Goal: Complete application form

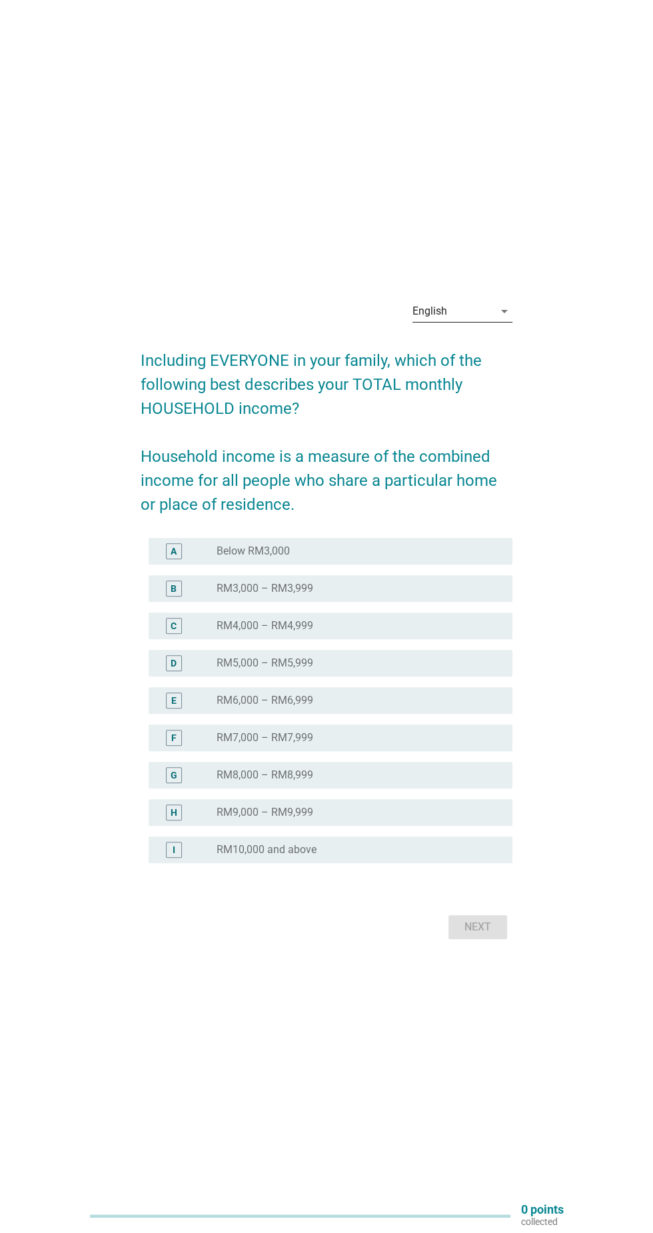
click at [498, 322] on div "English arrow_drop_down" at bounding box center [462, 310] width 100 height 21
click at [496, 400] on div "Bahasa Melayu" at bounding box center [462, 398] width 79 height 16
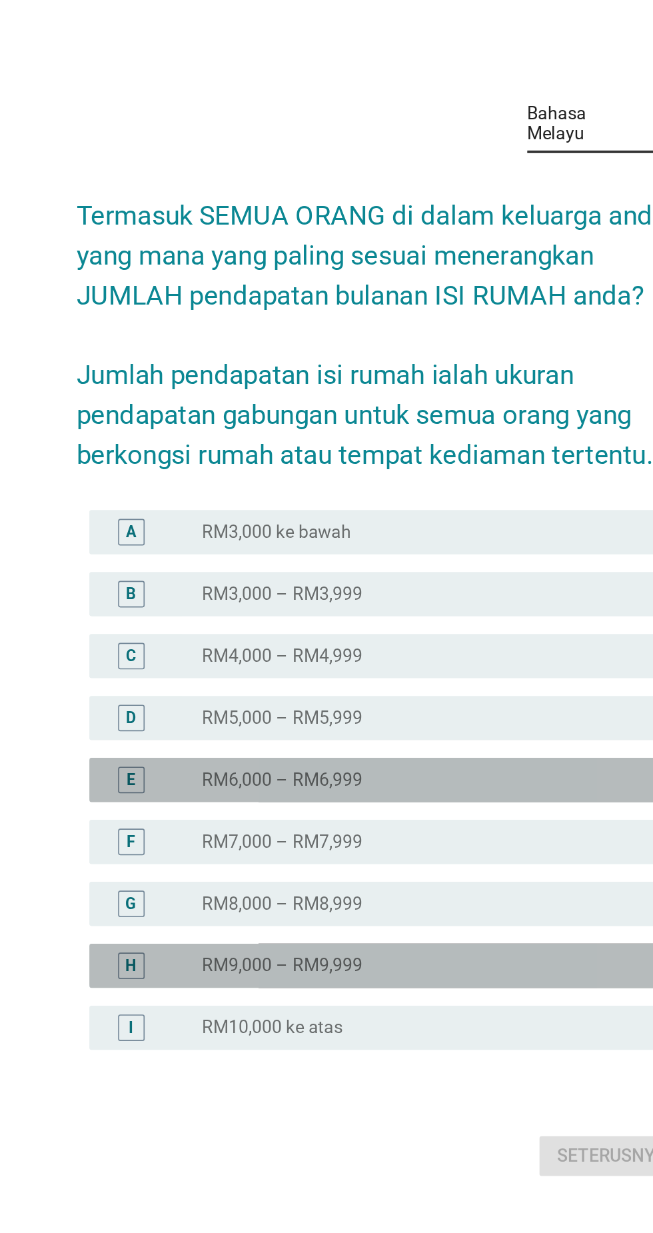
scroll to position [1, 0]
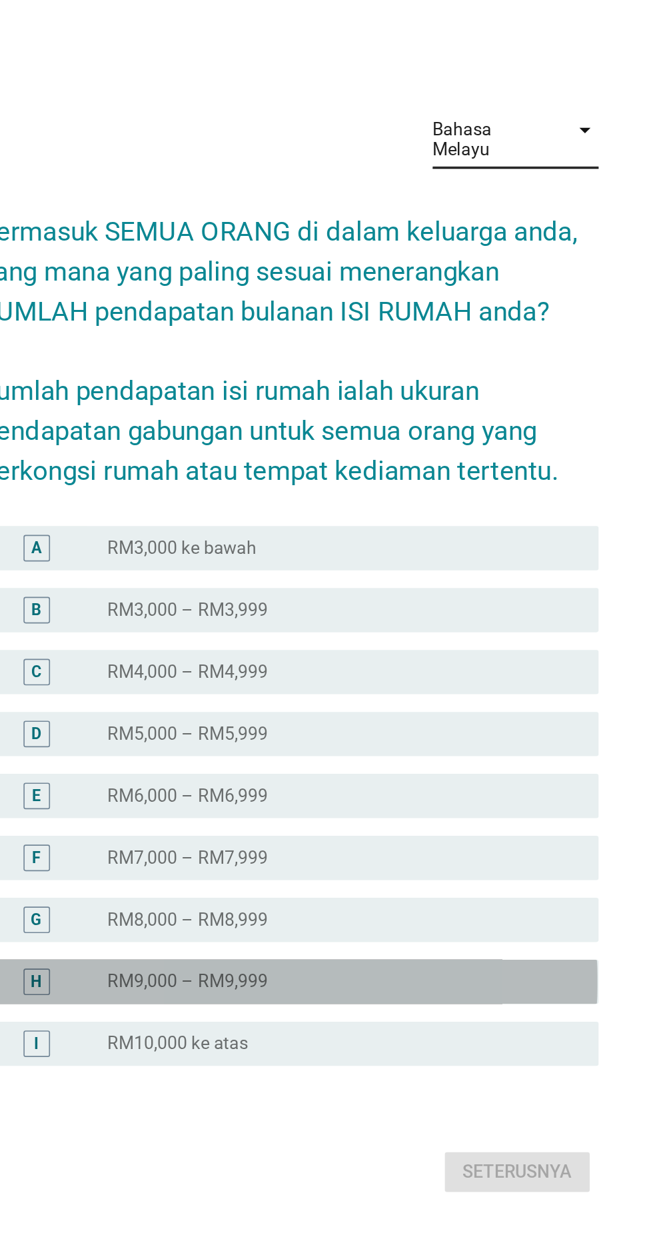
click at [492, 947] on div "Seterusnya" at bounding box center [326, 931] width 371 height 32
click at [466, 947] on div "Seterusnya" at bounding box center [326, 931] width 371 height 32
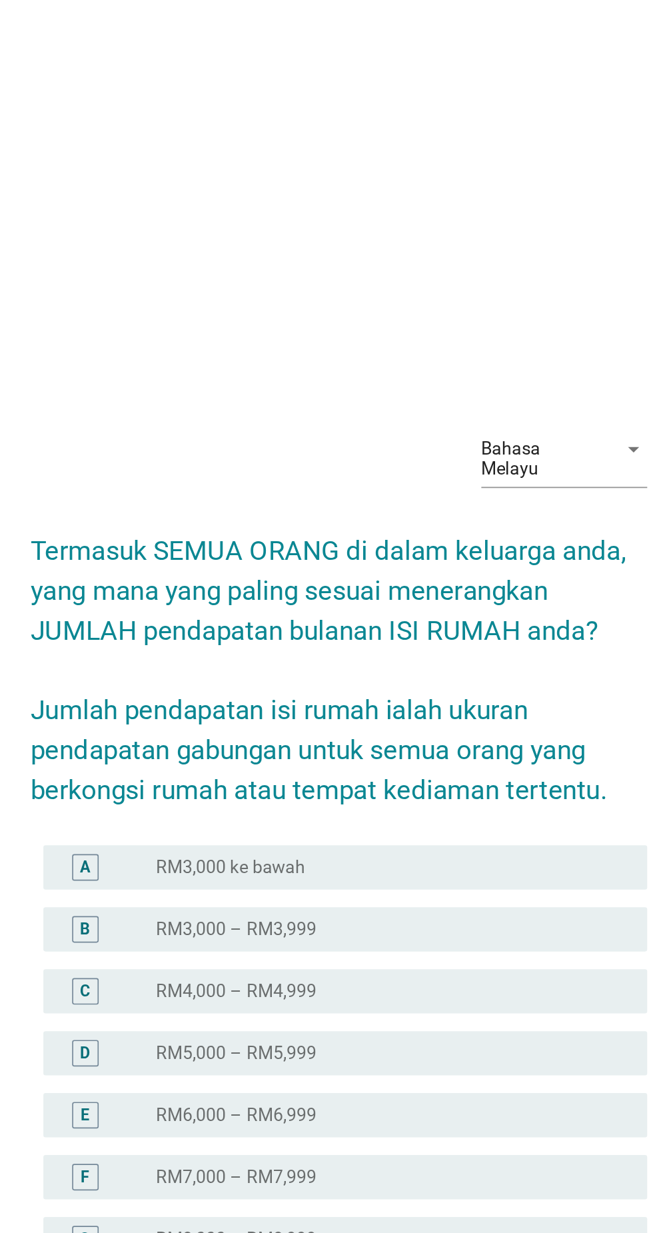
scroll to position [45, 0]
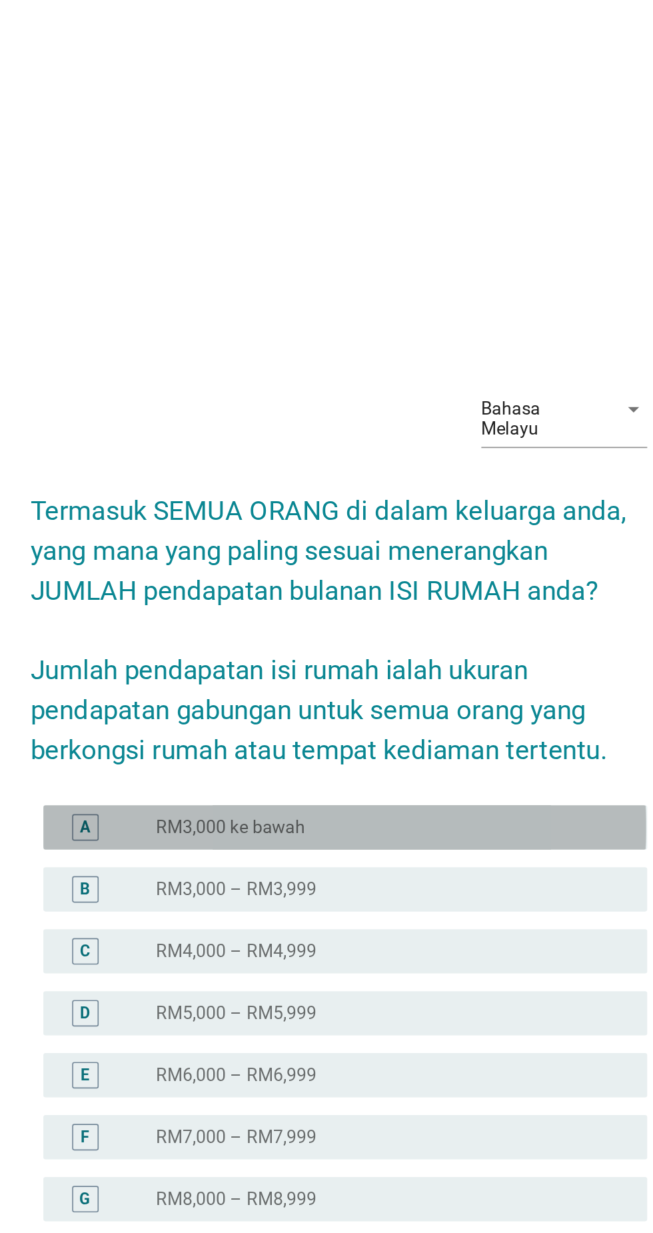
click at [408, 529] on div "radio_button_unchecked RM3,000 ke bawah" at bounding box center [354, 522] width 274 height 13
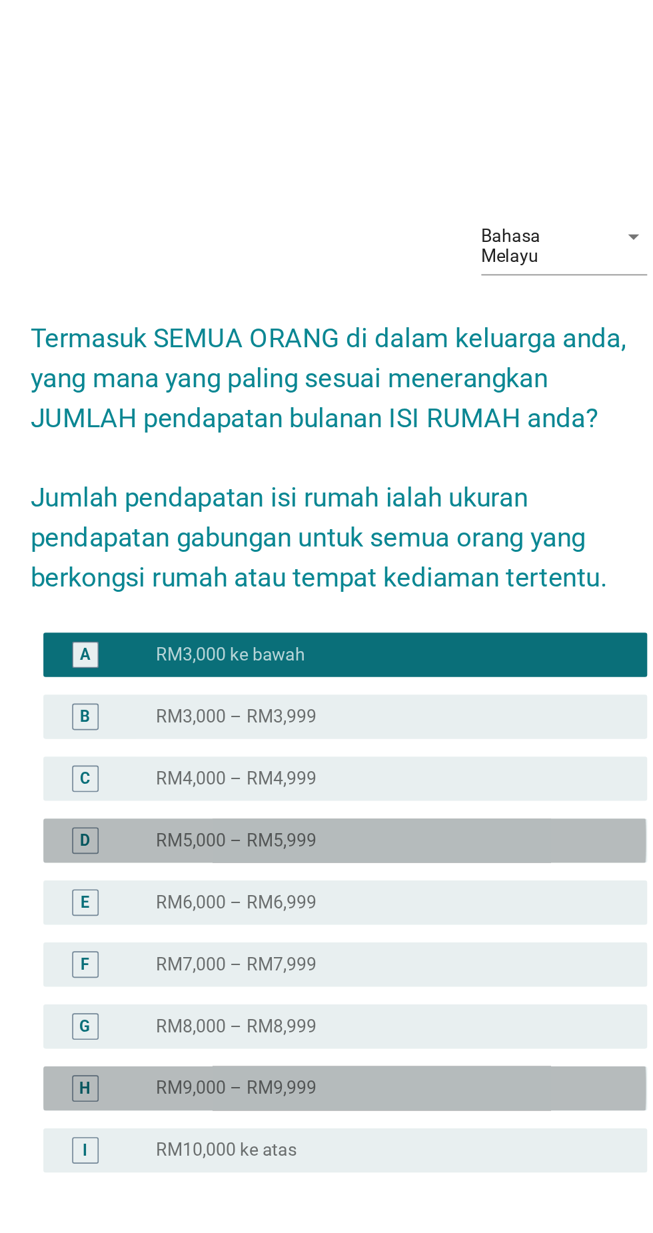
scroll to position [34, 0]
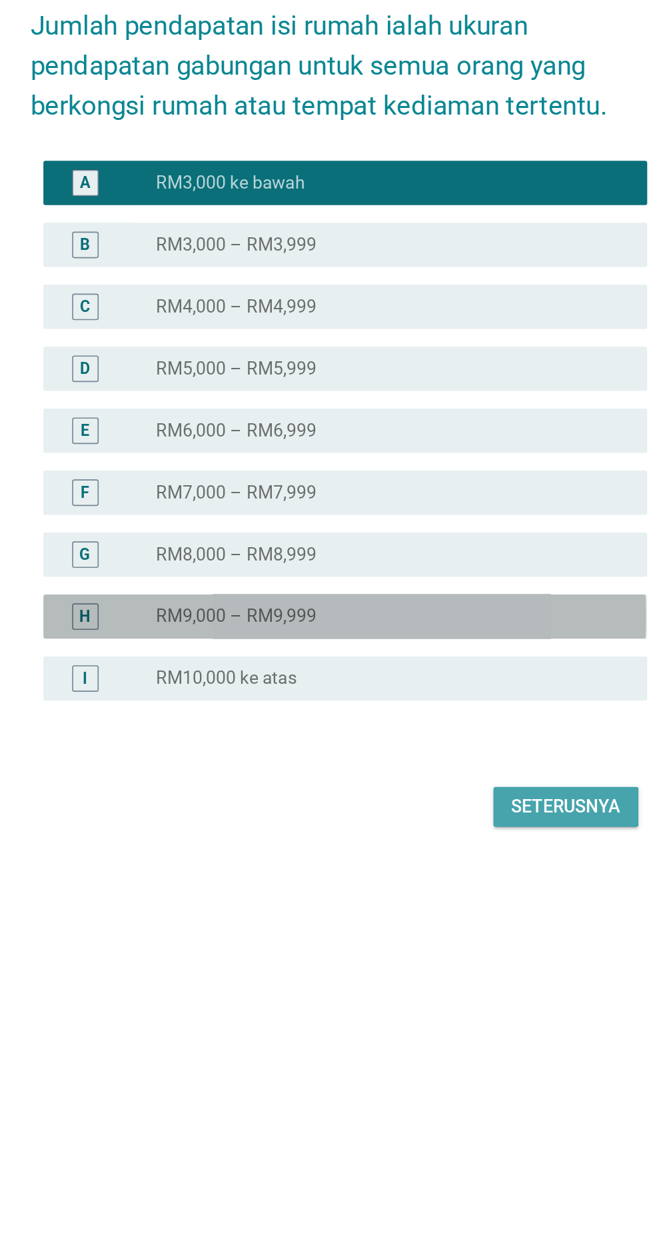
click at [481, 907] on div "Seterusnya" at bounding box center [463, 899] width 66 height 16
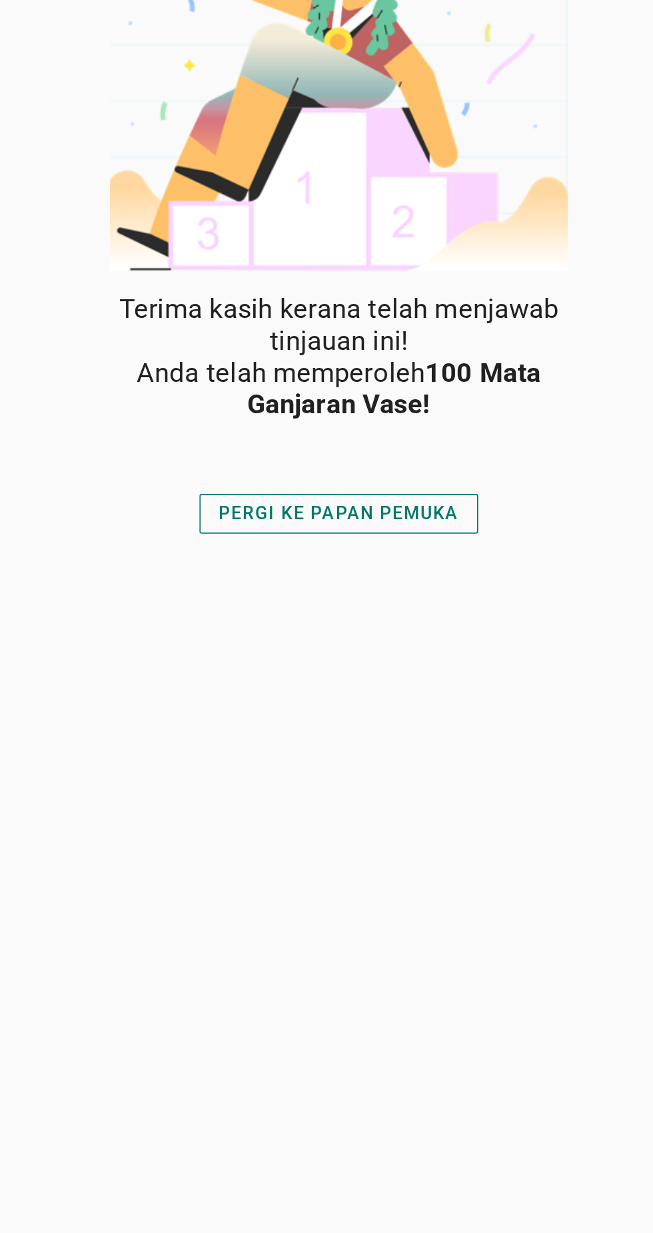
scroll to position [34, 0]
